Goal: Information Seeking & Learning: Learn about a topic

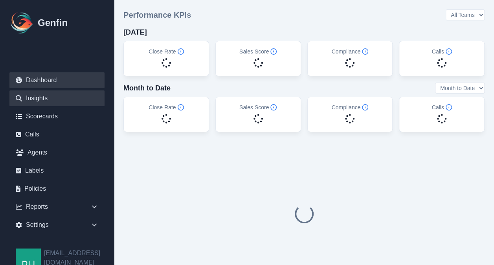
click at [39, 101] on link "Insights" at bounding box center [56, 98] width 95 height 16
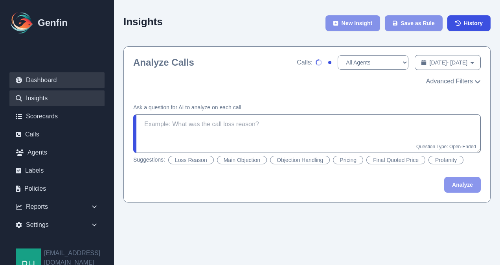
click at [39, 80] on link "Dashboard" at bounding box center [56, 80] width 95 height 16
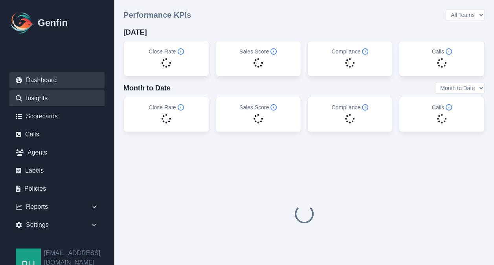
click at [40, 96] on link "Insights" at bounding box center [56, 98] width 95 height 16
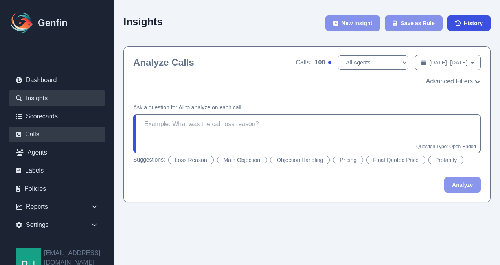
click at [31, 131] on link "Calls" at bounding box center [56, 135] width 95 height 16
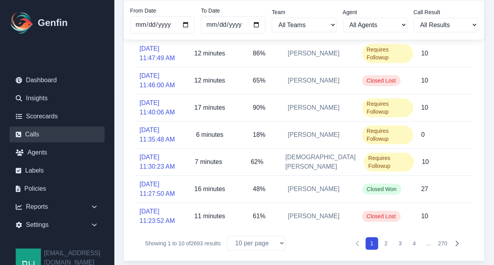
scroll to position [174, 0]
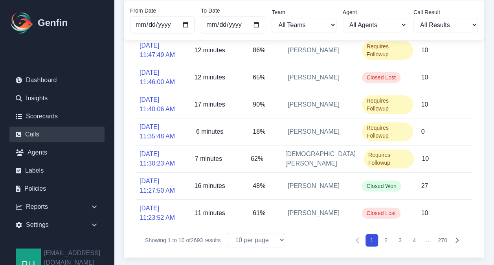
click at [384, 239] on button "2" at bounding box center [386, 240] width 13 height 13
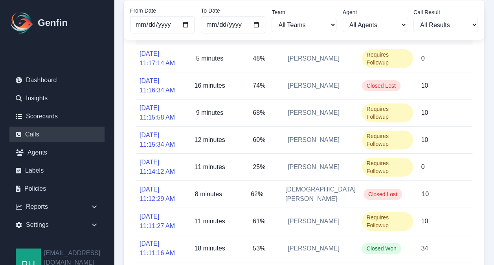
drag, startPoint x: 494, startPoint y: 102, endPoint x: 493, endPoint y: 110, distance: 7.9
click at [493, 110] on div "Calls Upload Export From Date [DATE] To Date [DATE] Team All Teams [PERSON_NAME…" at bounding box center [304, 136] width 380 height 441
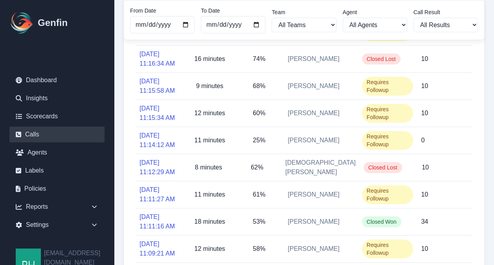
scroll to position [110, 0]
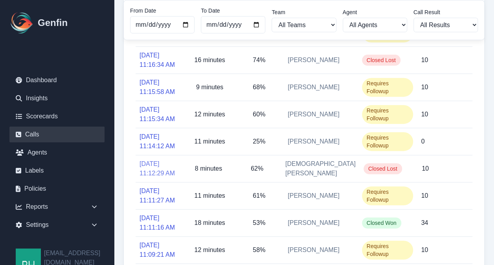
click at [162, 172] on link "[DATE] 11:12:29 AM" at bounding box center [160, 168] width 41 height 19
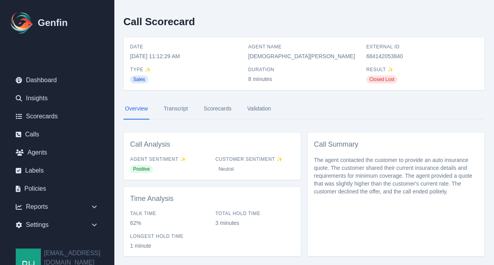
scroll to position [13, 0]
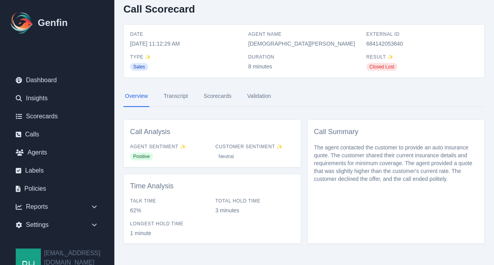
click at [168, 97] on link "Transcript" at bounding box center [176, 96] width 28 height 21
